Goal: Use online tool/utility: Utilize a website feature to perform a specific function

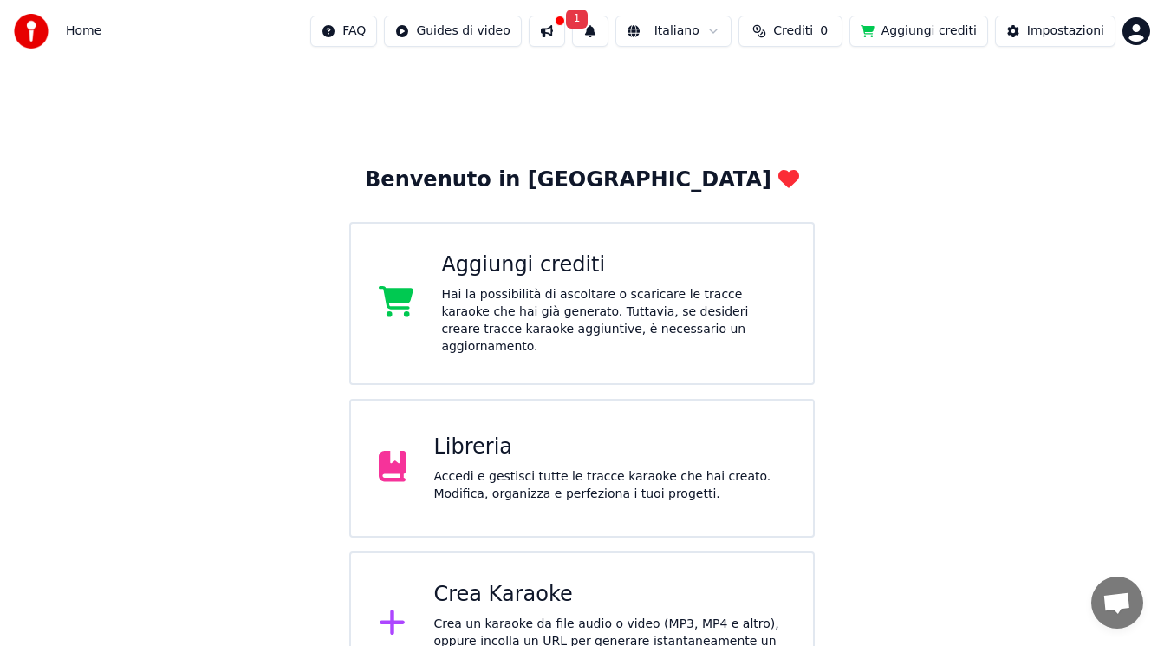
scroll to position [34, 0]
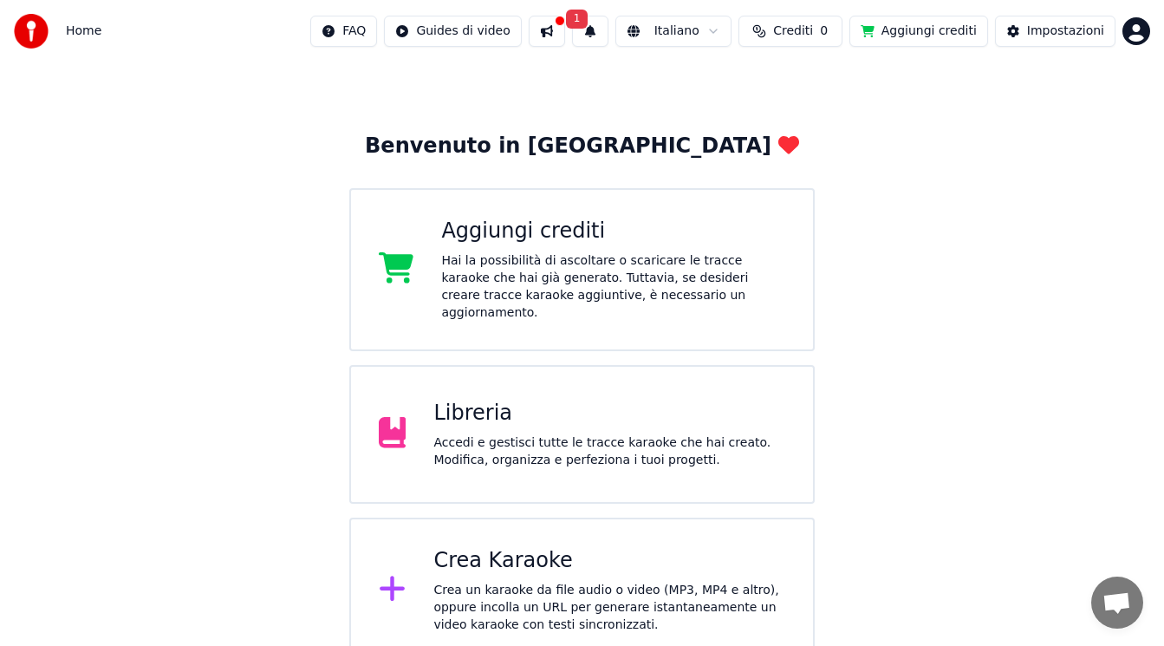
click at [511, 547] on div "Crea Karaoke" at bounding box center [609, 561] width 352 height 28
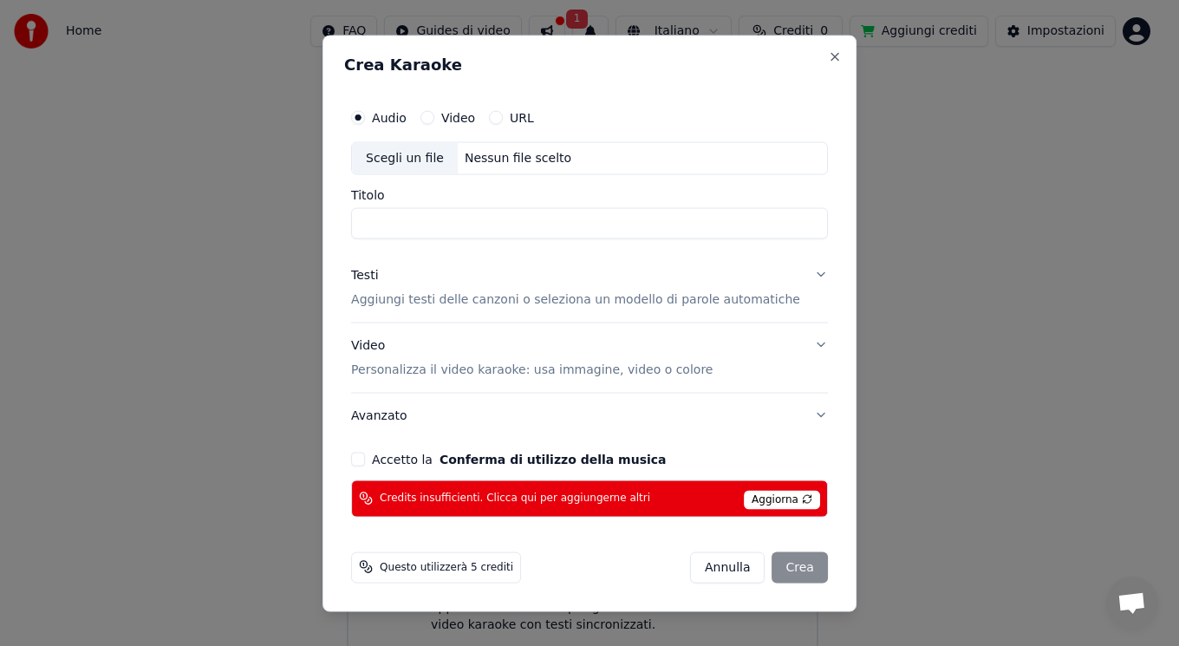
click at [806, 52] on div "Crea Karaoke Audio Video URL Scegli un file Nessun file scelto Titolo Testi Agg…" at bounding box center [589, 323] width 534 height 576
click at [828, 53] on button "Close" at bounding box center [835, 56] width 14 height 14
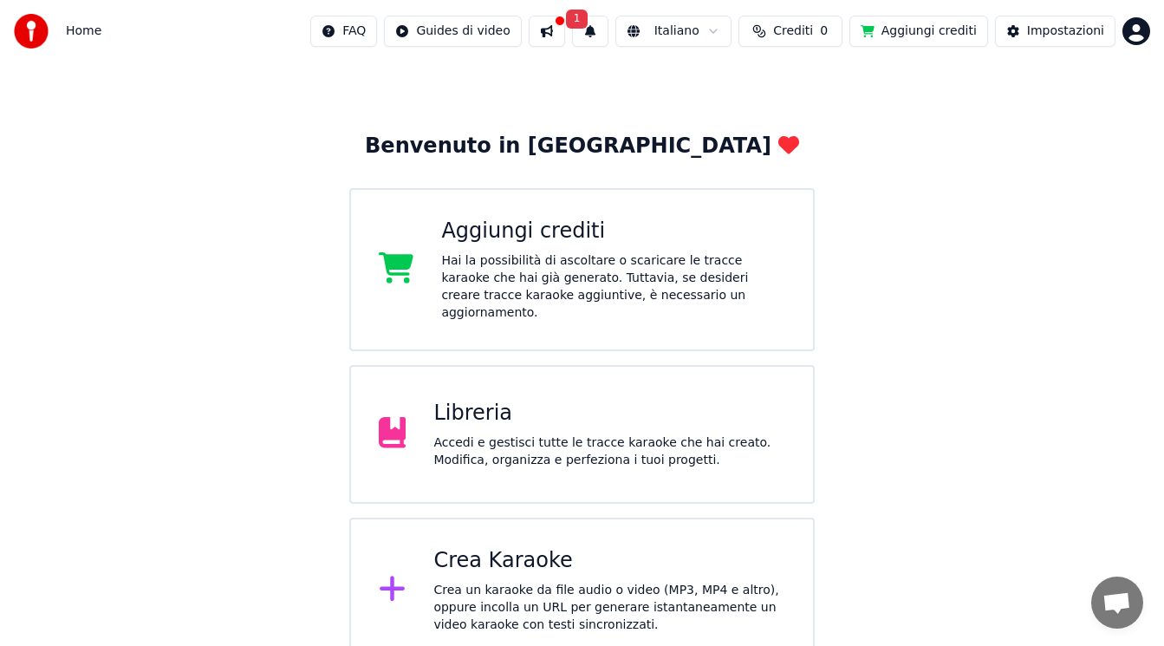
click at [686, 289] on div "Hai la possibilità di ascoltare o scaricare le tracce karaoke che hai già gener…" at bounding box center [613, 286] width 344 height 69
click at [601, 29] on button "1" at bounding box center [590, 31] width 36 height 31
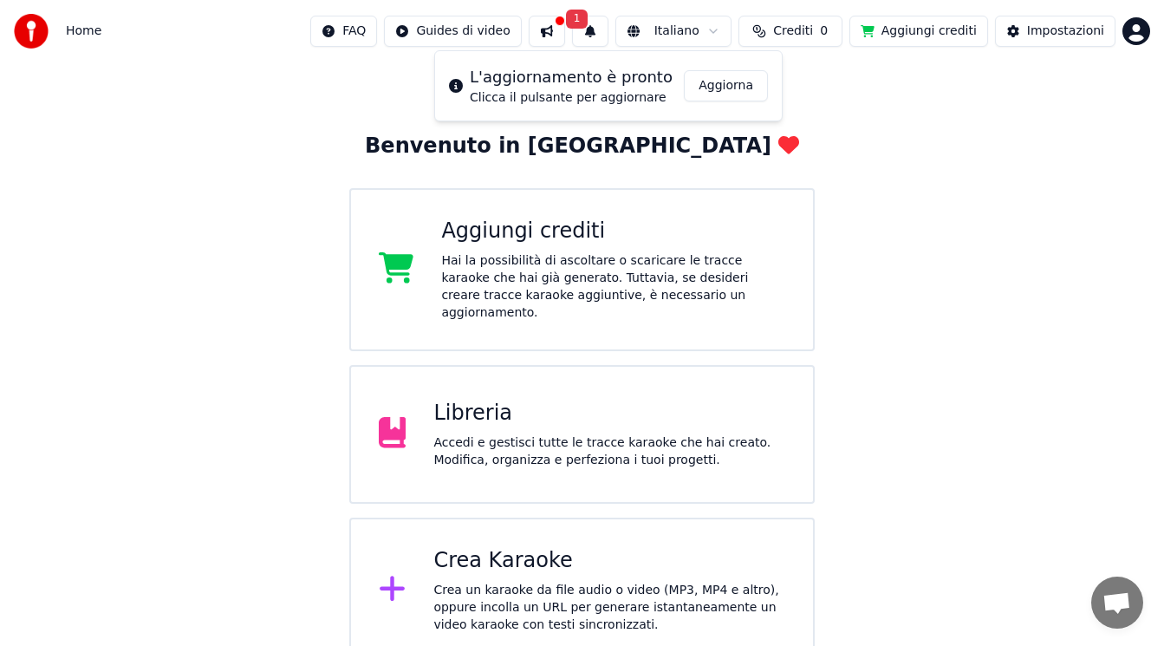
click at [744, 77] on button "Aggiorna" at bounding box center [726, 85] width 84 height 31
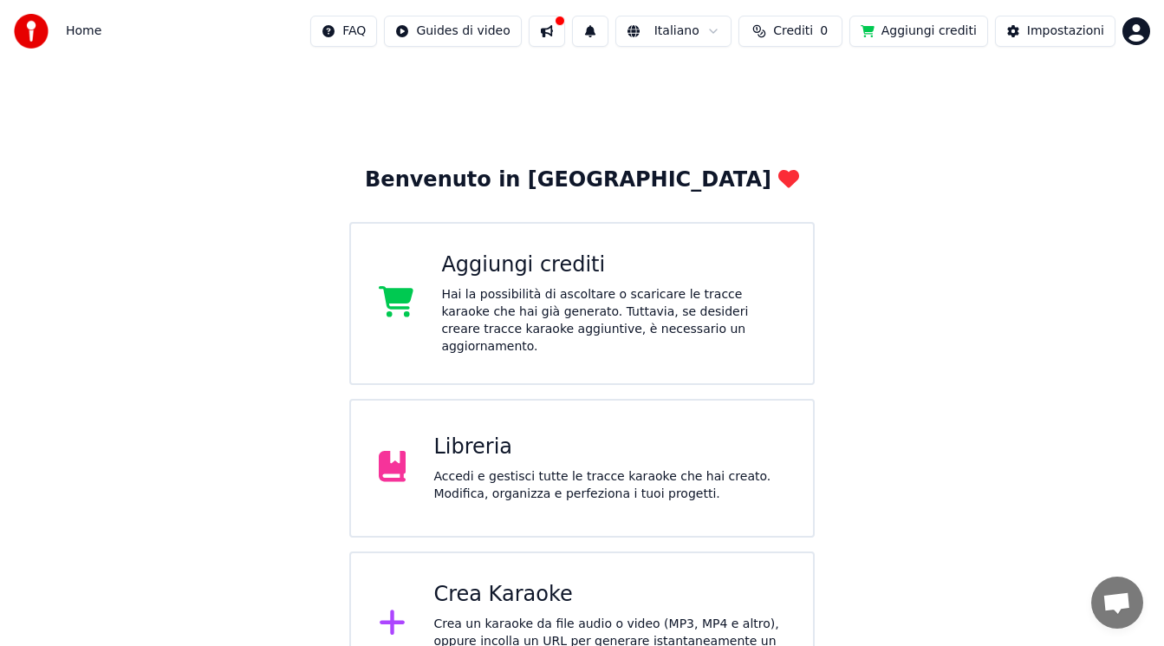
click at [560, 29] on button at bounding box center [547, 31] width 36 height 31
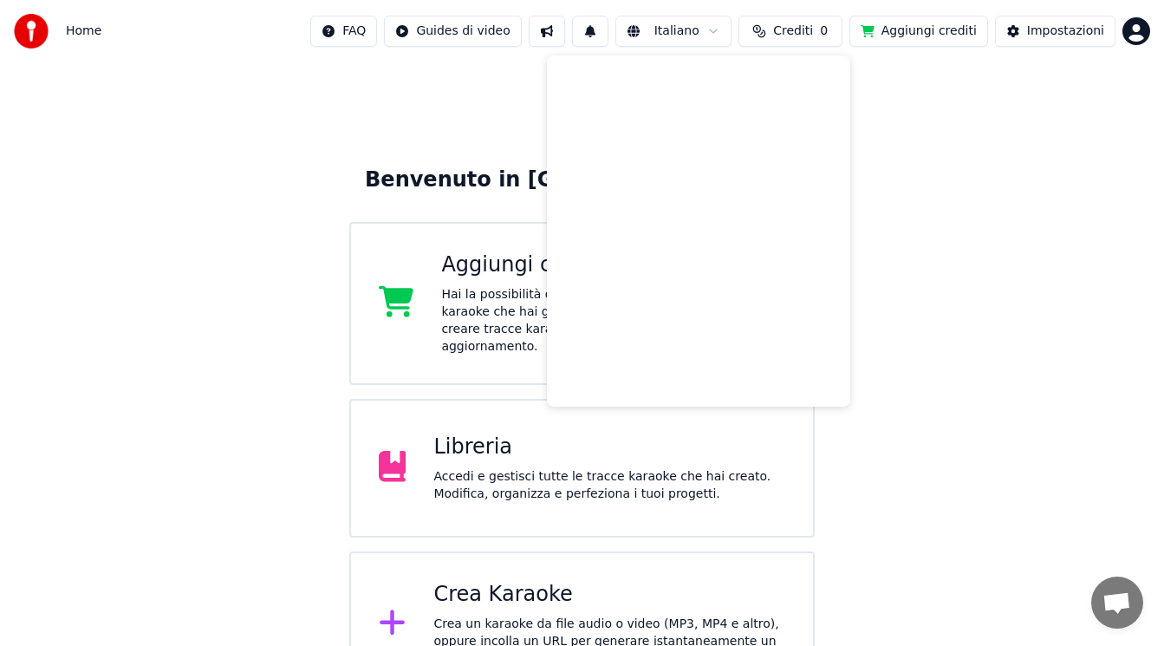
click at [560, 29] on button at bounding box center [547, 31] width 36 height 31
